Goal: Find specific page/section: Find specific page/section

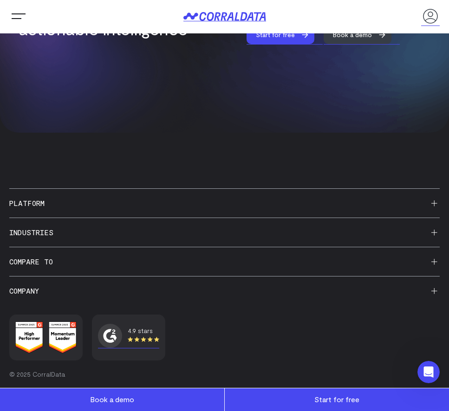
scroll to position [3525, 0]
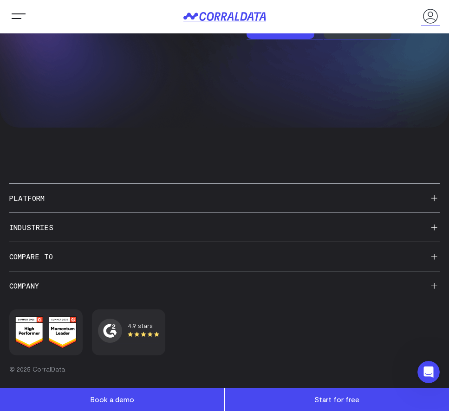
click at [31, 232] on h3 "Industries" at bounding box center [224, 227] width 430 height 29
click at [435, 226] on icon at bounding box center [434, 228] width 6 height 6
click at [433, 229] on icon at bounding box center [434, 228] width 6 height 6
click at [26, 228] on h3 "Industries" at bounding box center [224, 227] width 430 height 29
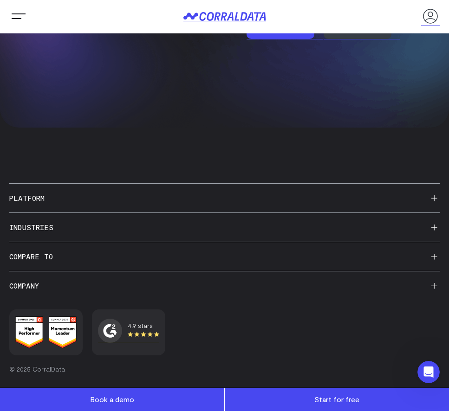
drag, startPoint x: 440, startPoint y: 230, endPoint x: 428, endPoint y: 229, distance: 12.5
click at [428, 229] on div "4.9 stars on G2 Platform AI Reporting Blend GA4 and UA Data Security Fractional…" at bounding box center [224, 289] width 449 height 244
click at [428, 229] on h3 "Industries" at bounding box center [224, 227] width 430 height 29
click at [435, 226] on icon at bounding box center [434, 228] width 6 height 6
click at [436, 197] on icon at bounding box center [434, 198] width 6 height 6
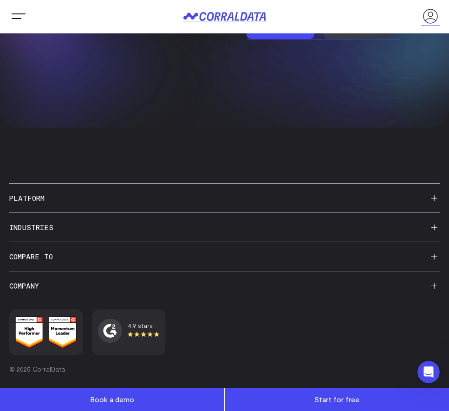
drag, startPoint x: 436, startPoint y: 197, endPoint x: 437, endPoint y: 286, distance: 89.5
click at [436, 197] on icon at bounding box center [434, 198] width 6 height 6
click at [437, 256] on h3 "Compare to" at bounding box center [224, 256] width 430 height 29
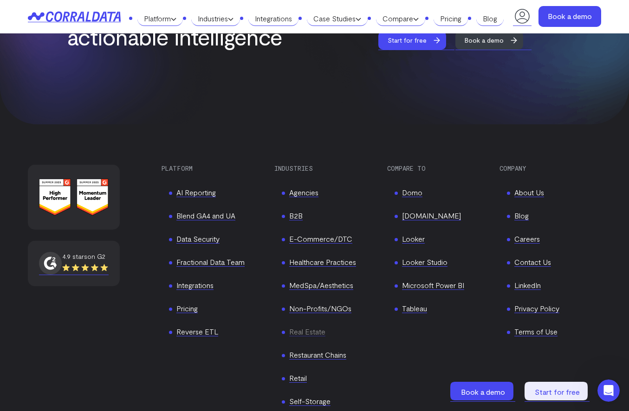
scroll to position [3749, 0]
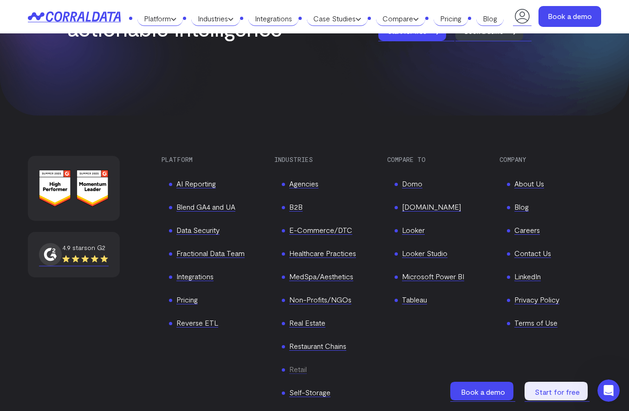
click at [302, 365] on link "Retail" at bounding box center [298, 369] width 18 height 9
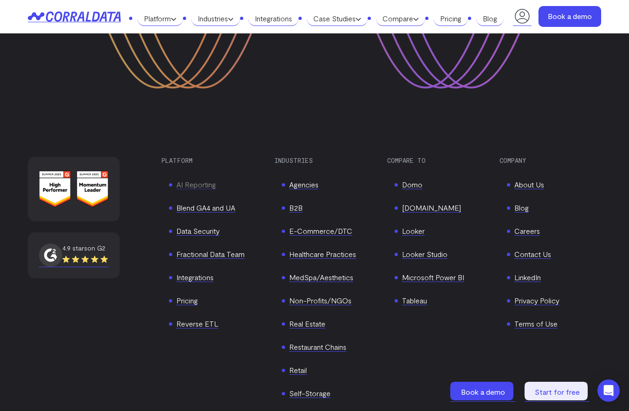
scroll to position [4391, 0]
